Goal: Transaction & Acquisition: Purchase product/service

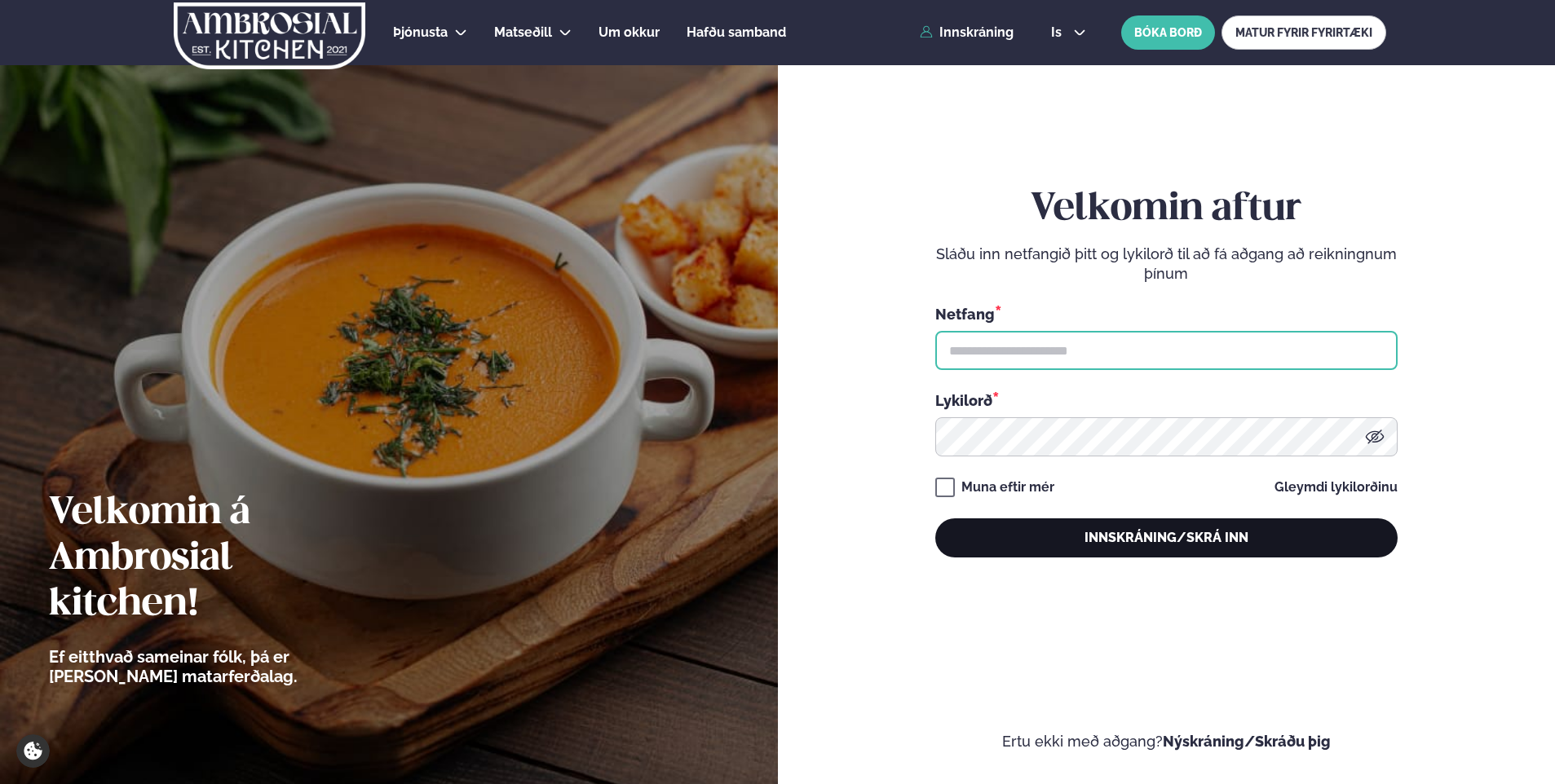
type input "**********"
click at [1179, 539] on button "Innskráning/Skrá inn" at bounding box center [1166, 538] width 462 height 39
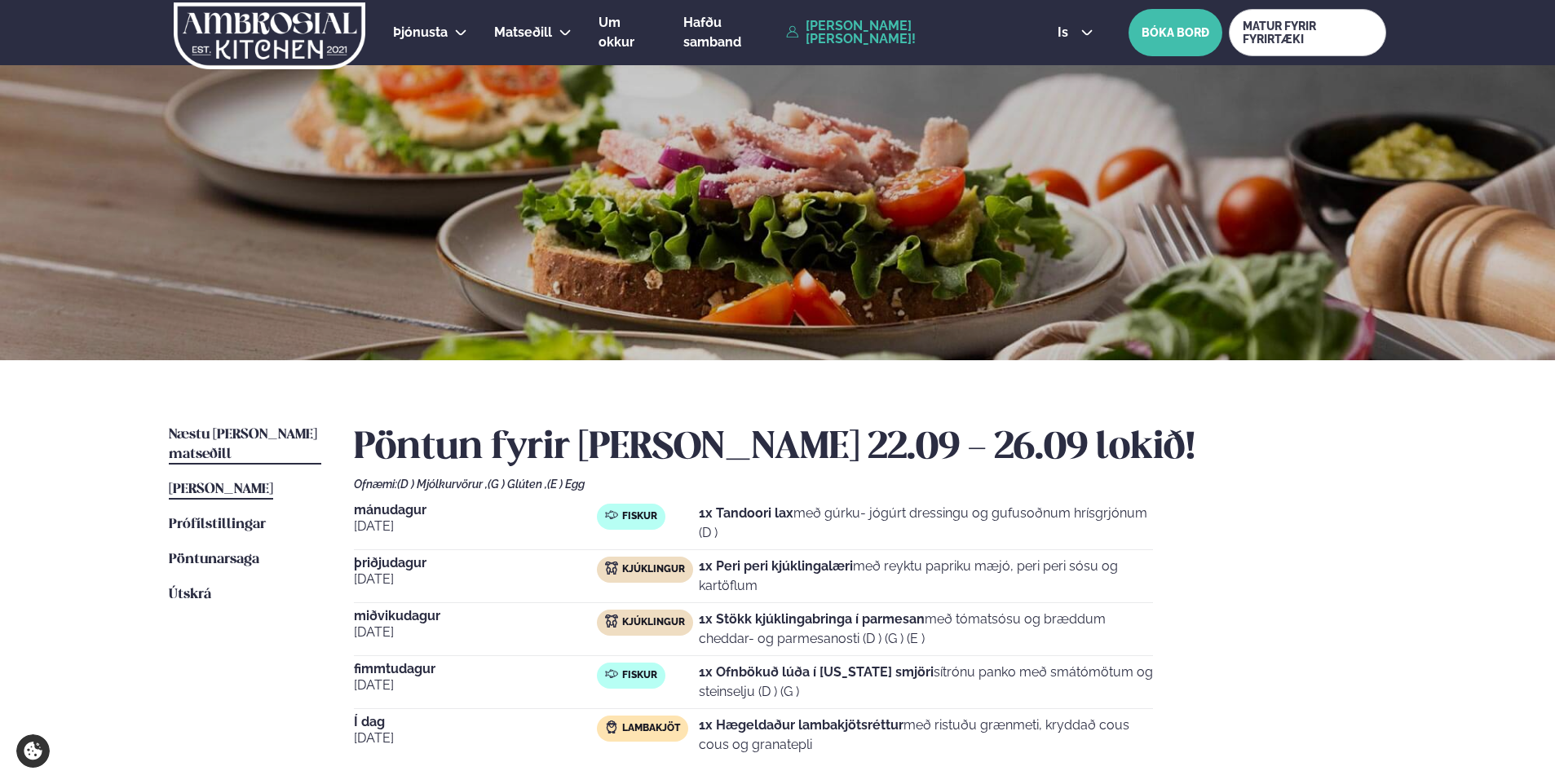
click at [275, 437] on span "Næstu [PERSON_NAME] matseðill" at bounding box center [242, 444] width 148 height 33
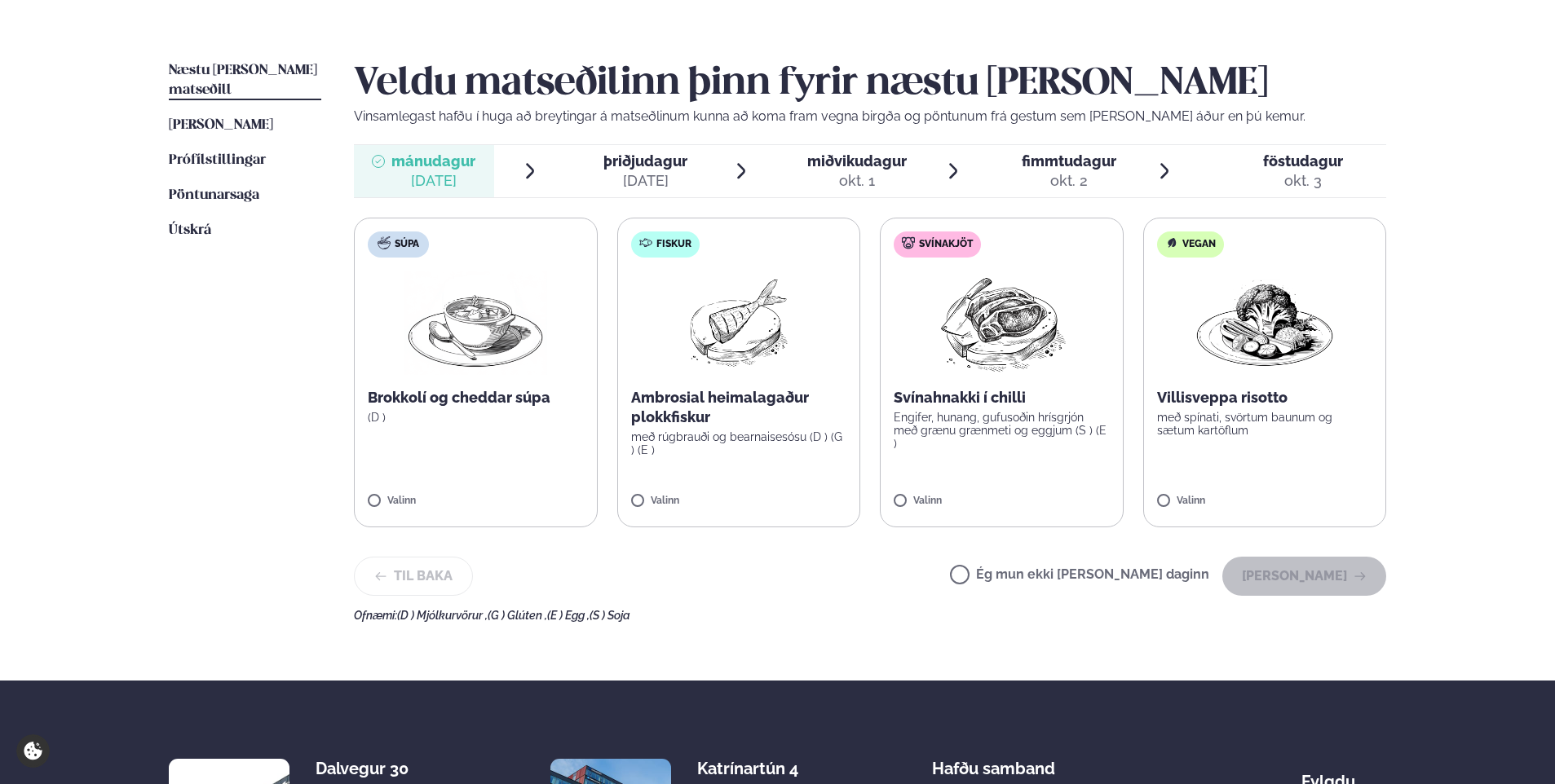
scroll to position [408, 0]
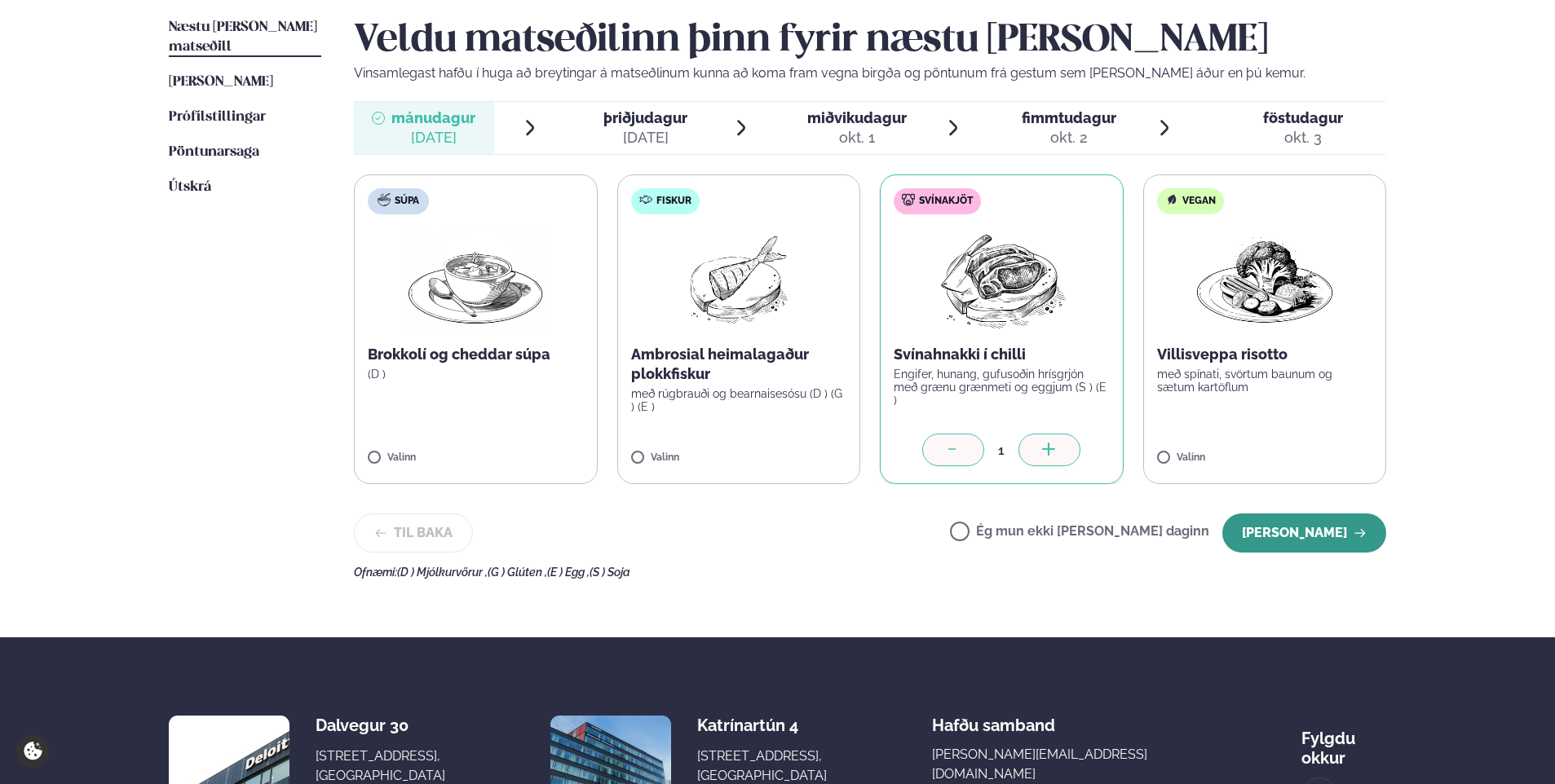
click at [1325, 531] on button "[PERSON_NAME]" at bounding box center [1304, 532] width 164 height 39
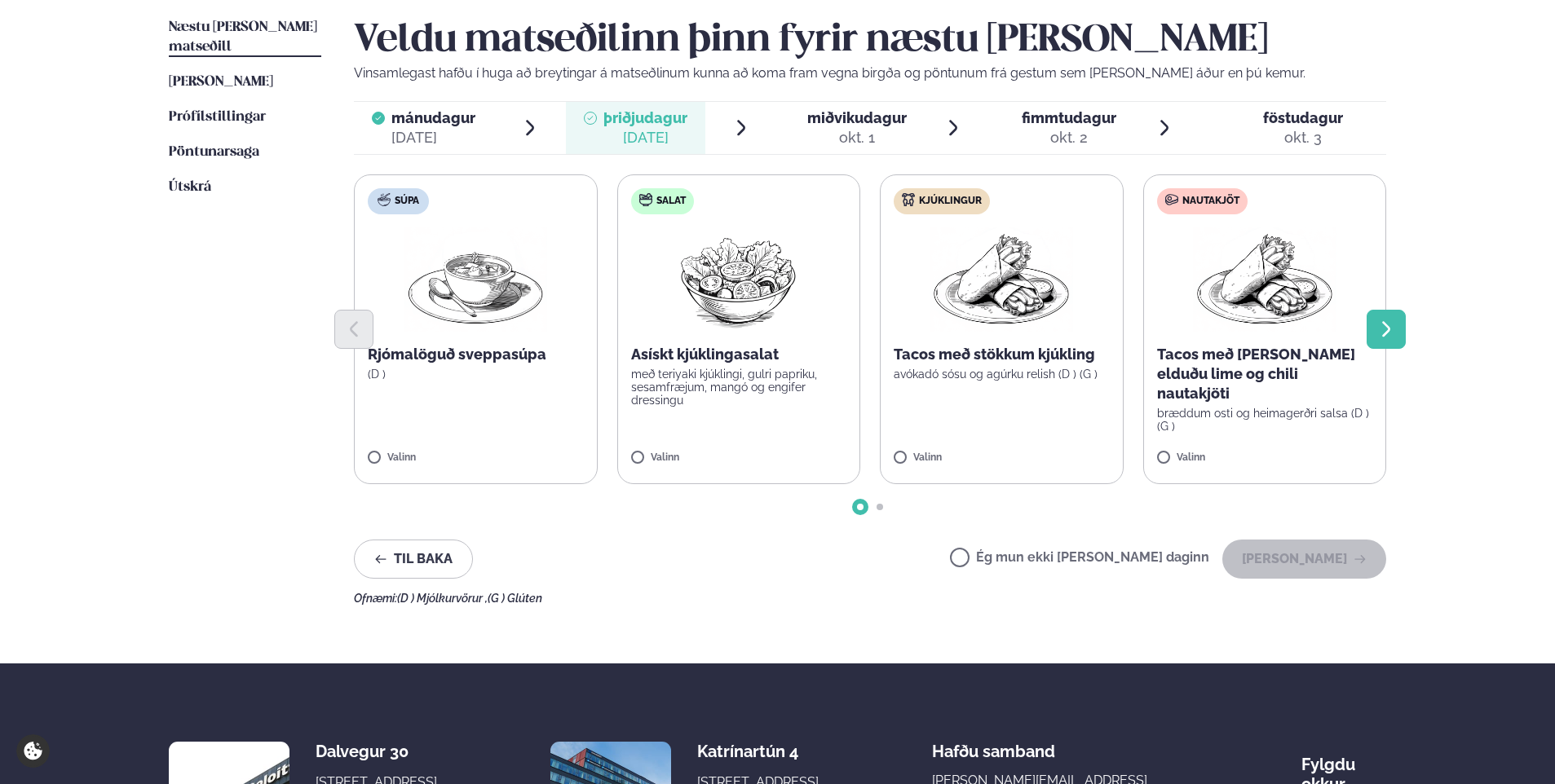
click at [1385, 332] on icon "Next slide" at bounding box center [1386, 329] width 20 height 20
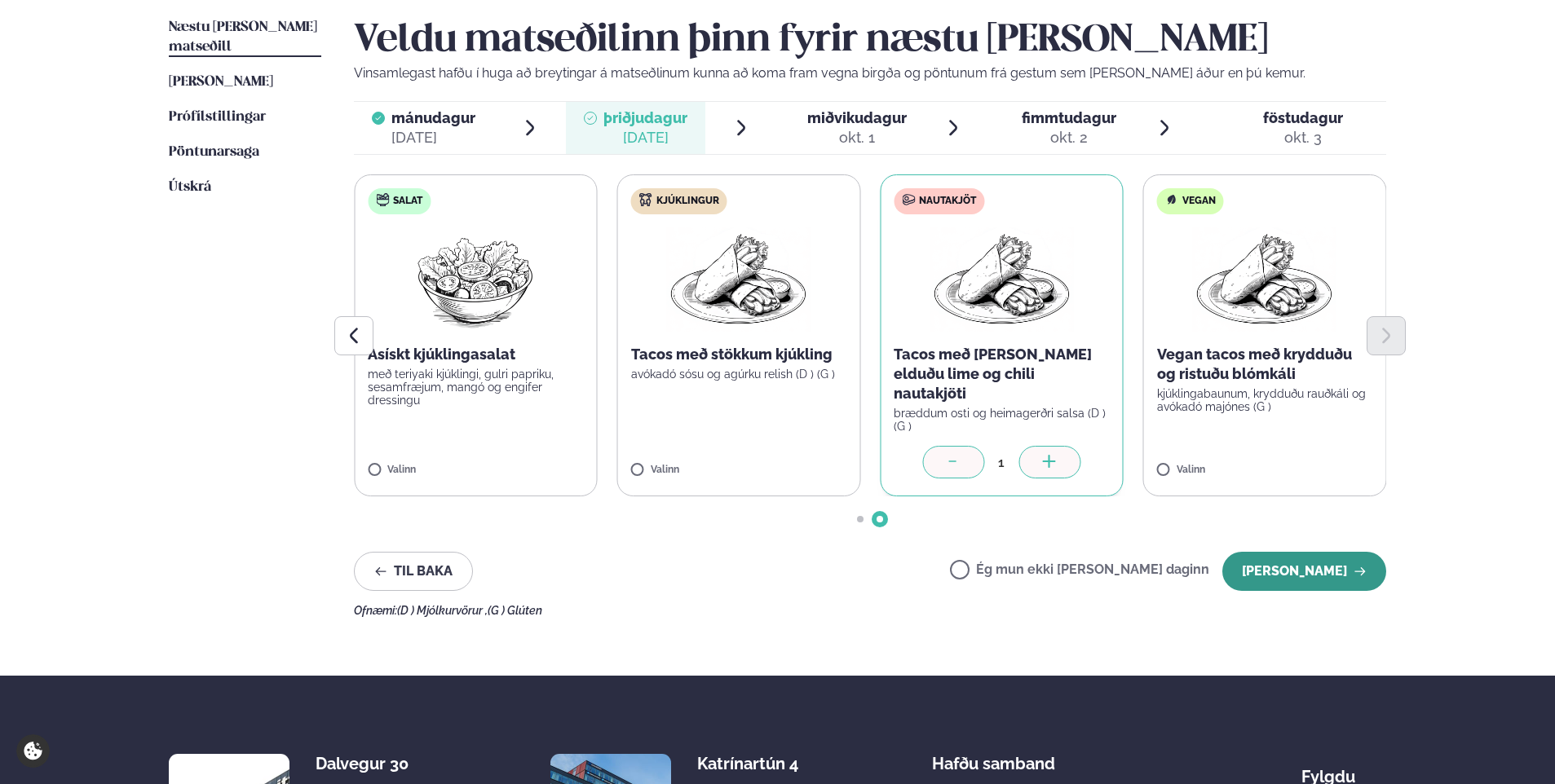
click at [1363, 565] on icon "button" at bounding box center [1360, 572] width 13 height 13
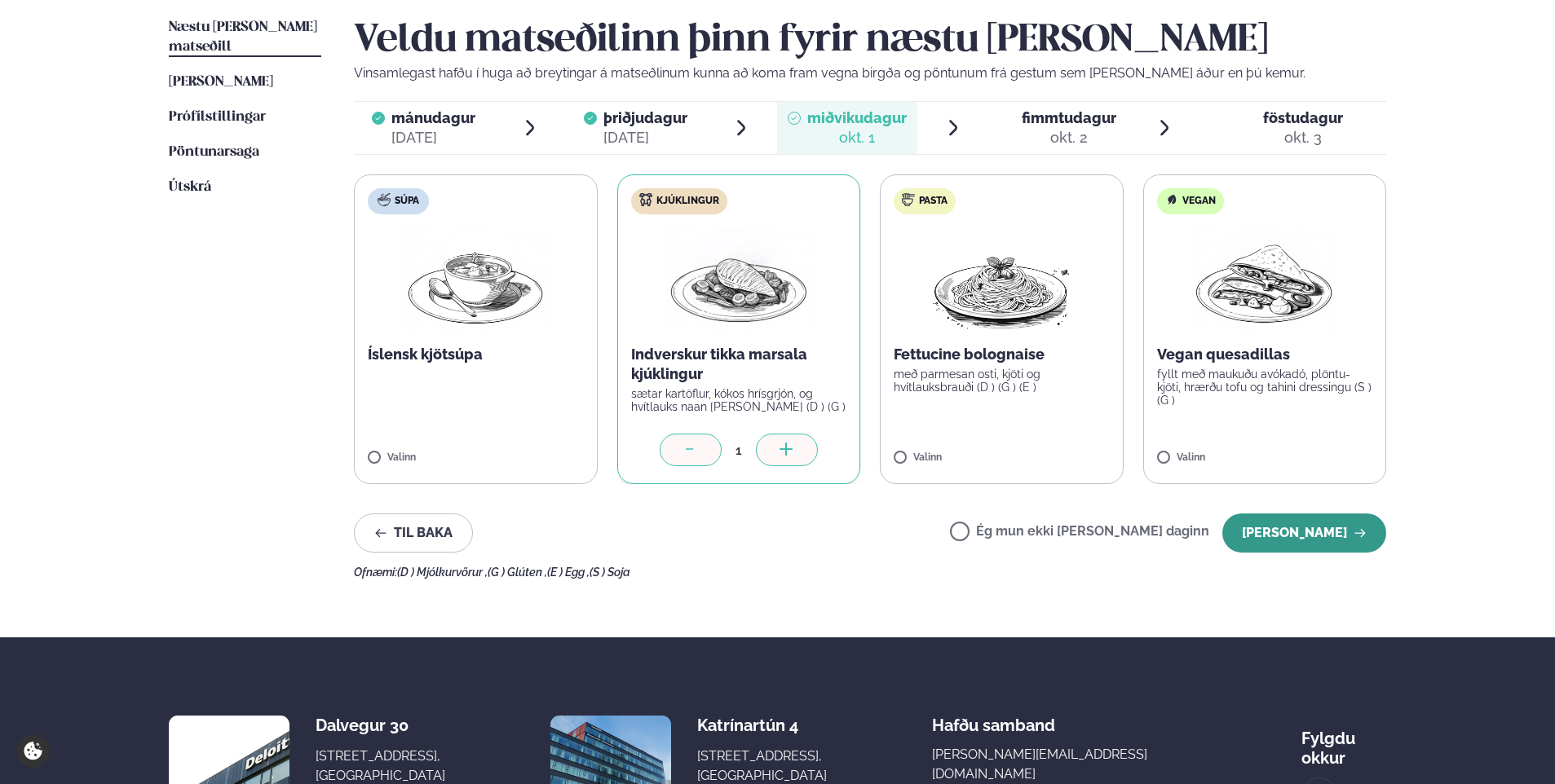
click at [1275, 525] on button "[PERSON_NAME]" at bounding box center [1304, 532] width 164 height 39
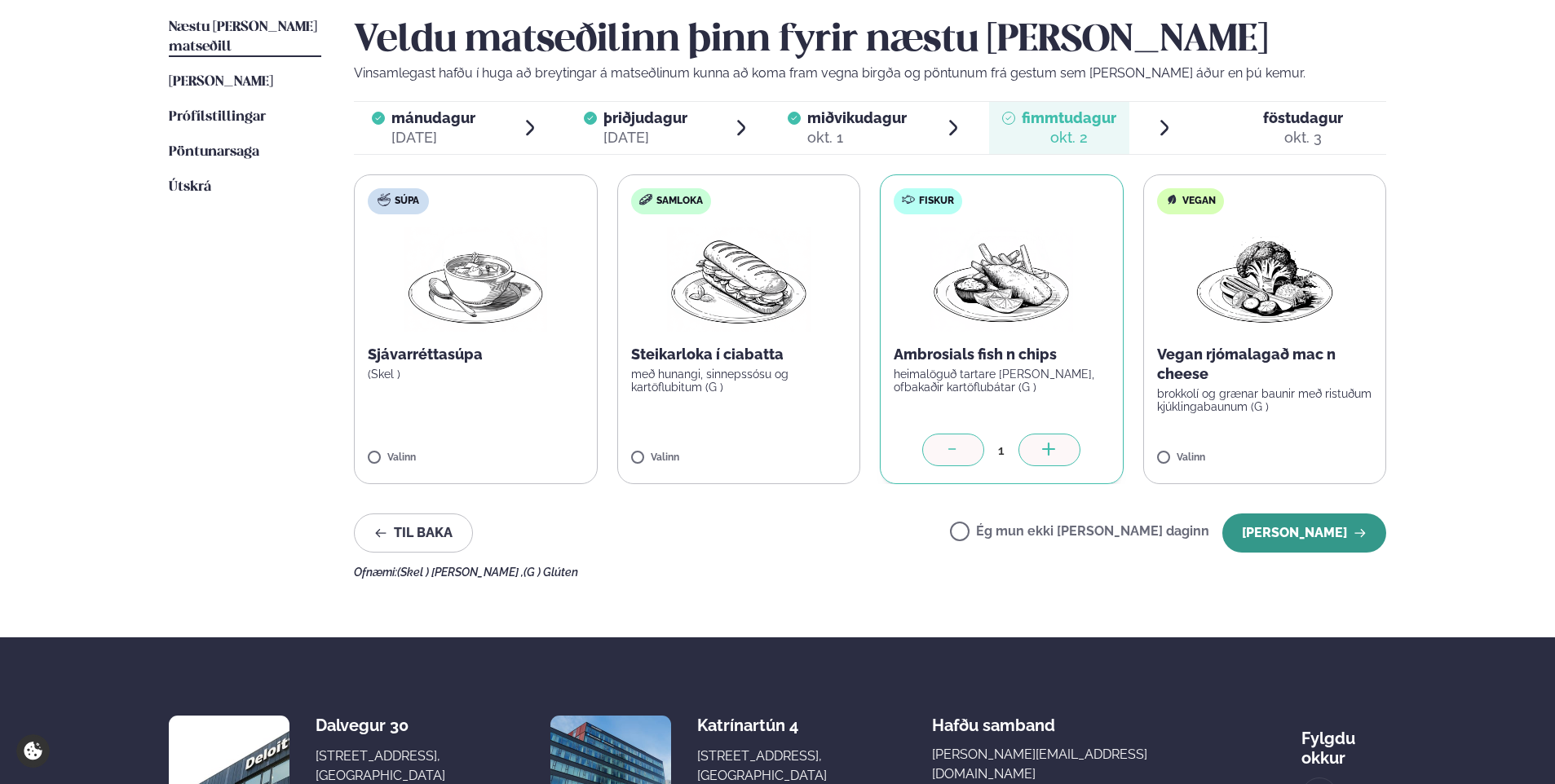
click at [1339, 525] on button "[PERSON_NAME]" at bounding box center [1304, 532] width 164 height 39
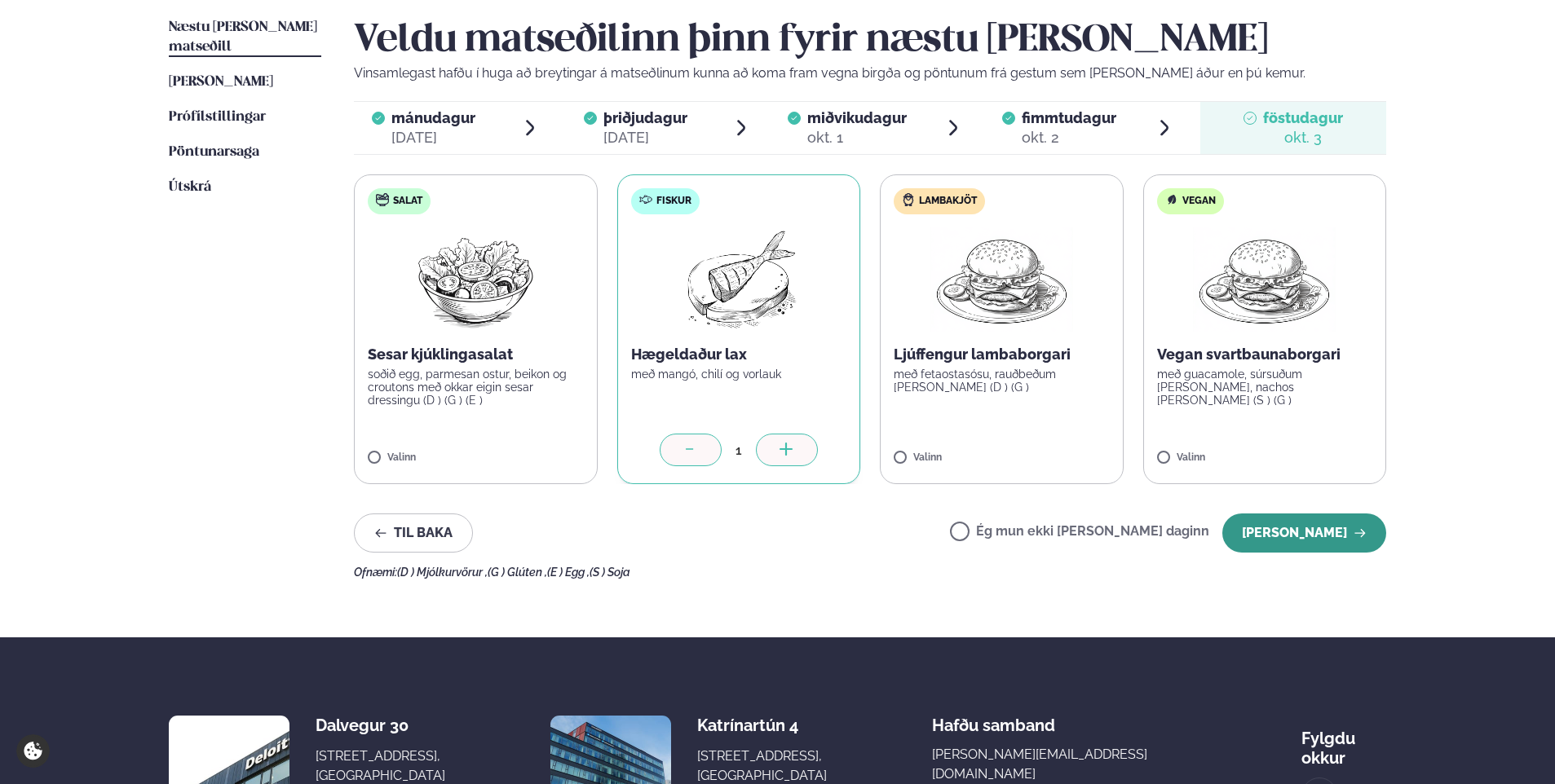
click at [1334, 538] on button "[PERSON_NAME]" at bounding box center [1304, 532] width 164 height 39
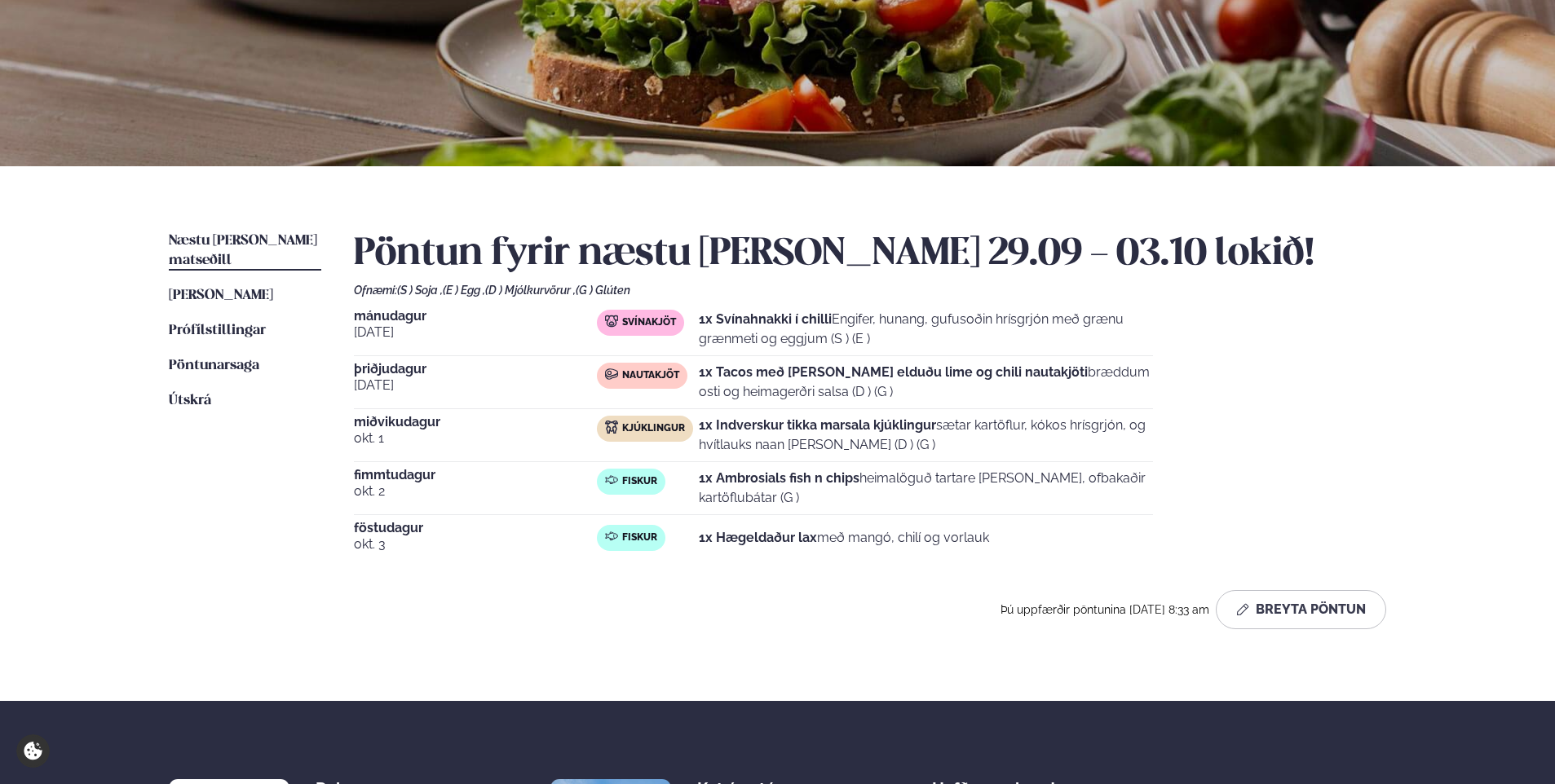
scroll to position [163, 0]
